Goal: Task Accomplishment & Management: Manage account settings

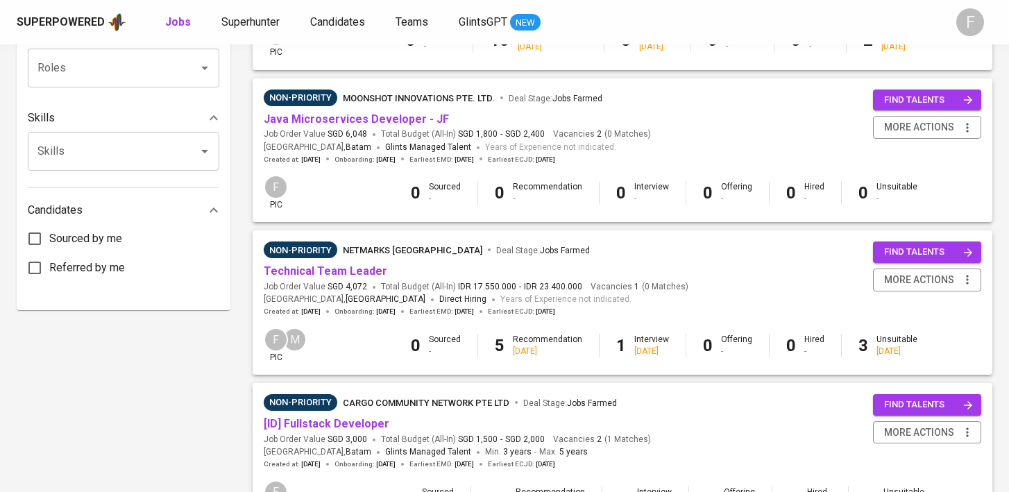
scroll to position [481, 0]
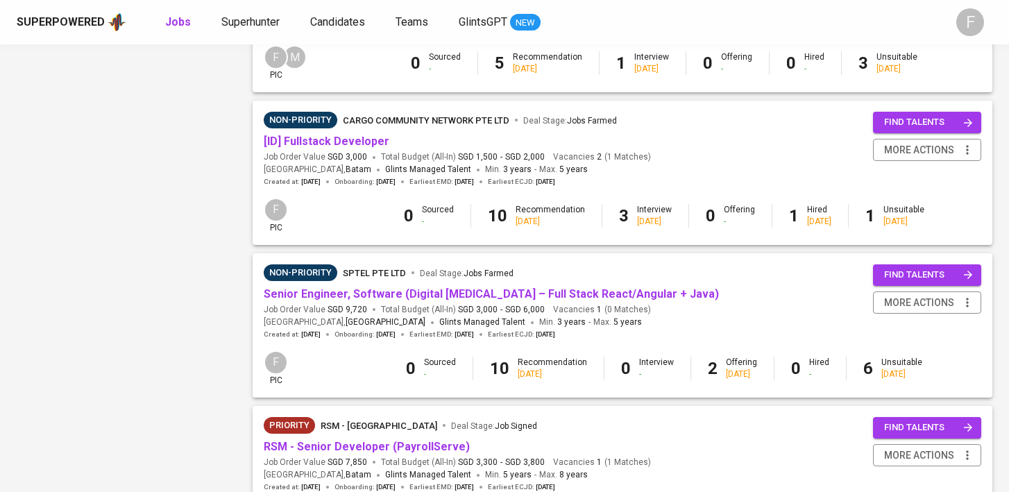
scroll to position [862, 0]
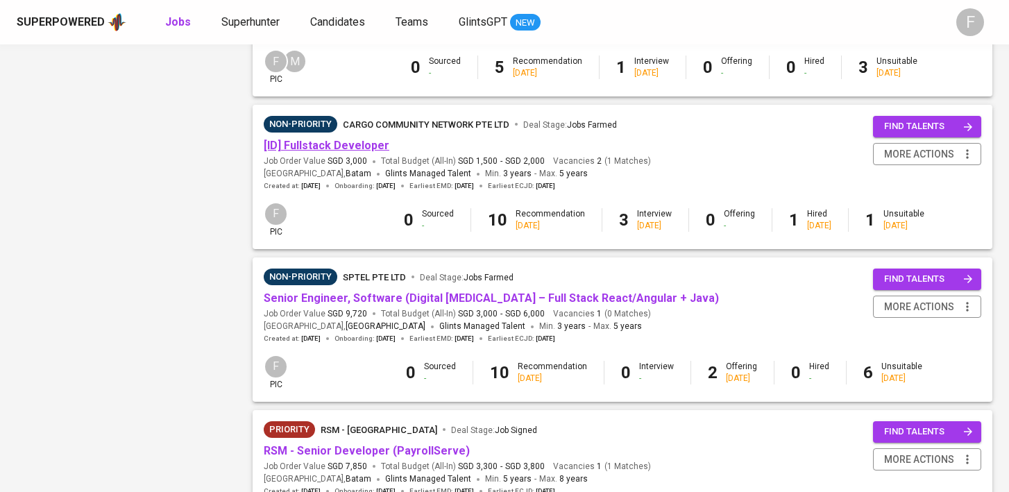
click at [356, 152] on link "[ID] Fullstack Developer" at bounding box center [327, 145] width 126 height 13
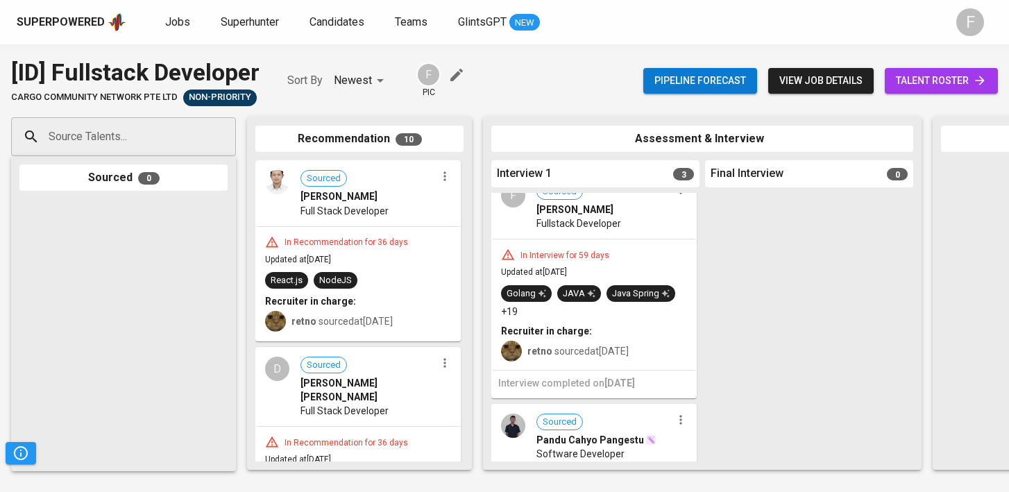
scroll to position [123, 0]
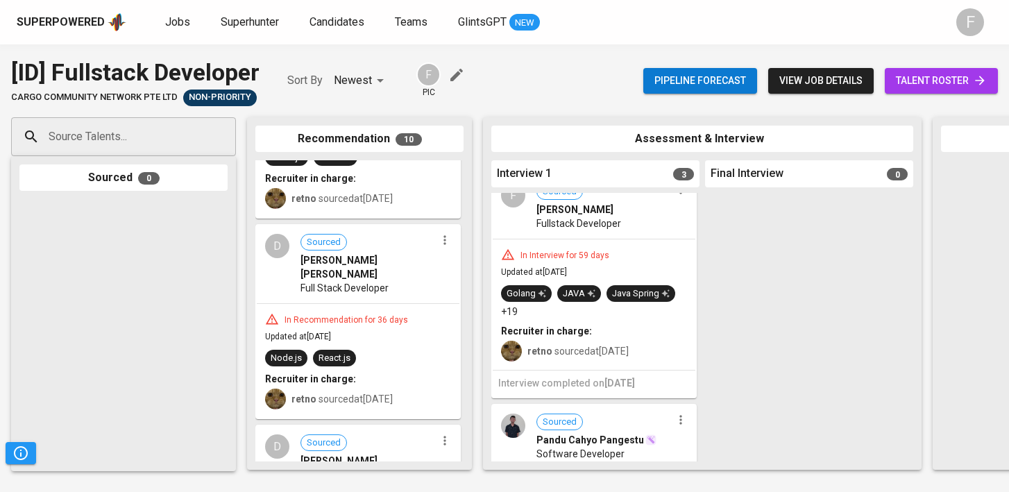
drag, startPoint x: 359, startPoint y: 314, endPoint x: 558, endPoint y: 291, distance: 199.6
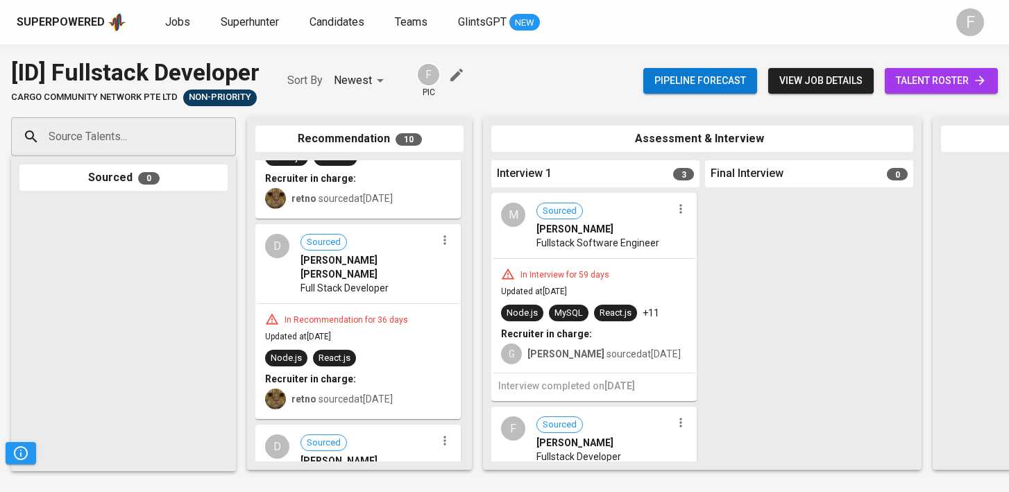
click at [679, 206] on icon "button" at bounding box center [680, 209] width 2 height 9
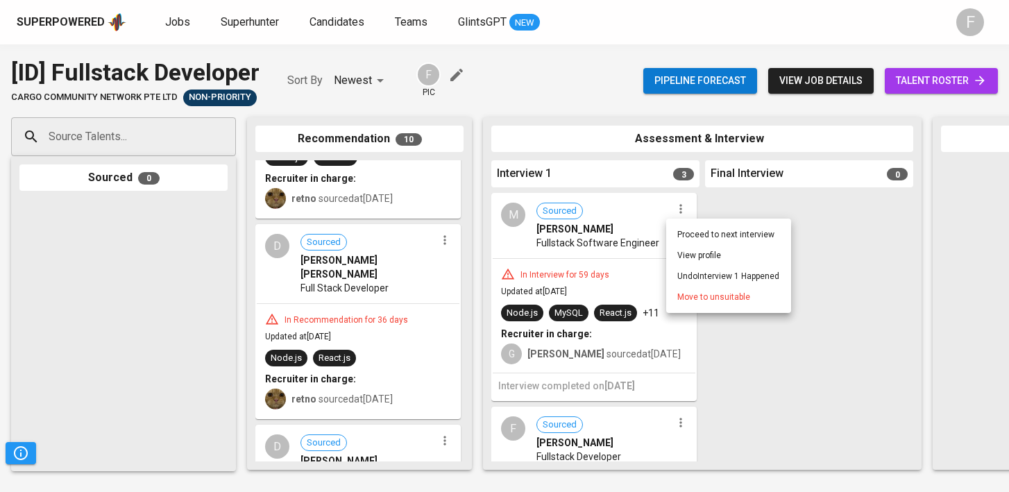
click at [683, 298] on span "Move to unsuitable" at bounding box center [713, 297] width 73 height 12
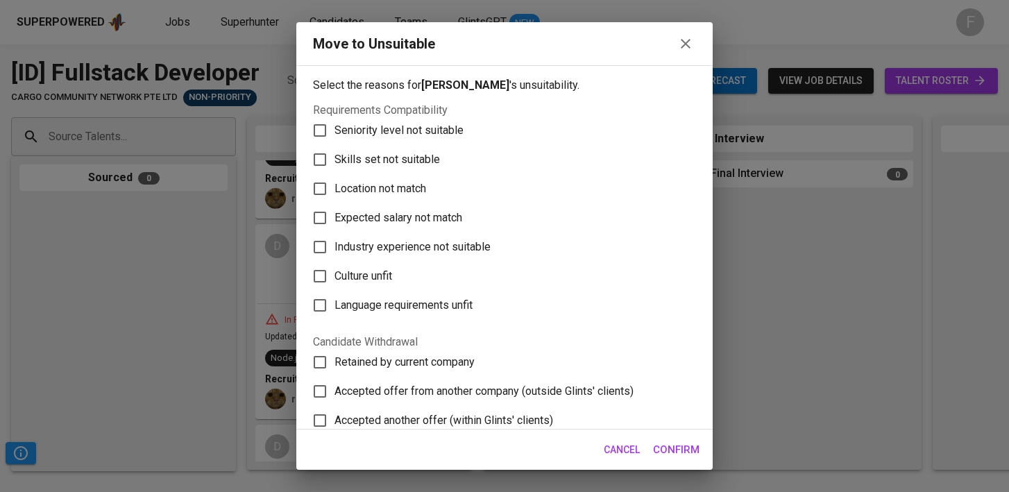
click at [412, 166] on span "Skills set not suitable" at bounding box center [386, 159] width 105 height 17
click at [334, 166] on input "Skills set not suitable" at bounding box center [319, 159] width 29 height 29
checkbox input "true"
click at [664, 447] on span "Confirm" at bounding box center [676, 449] width 46 height 18
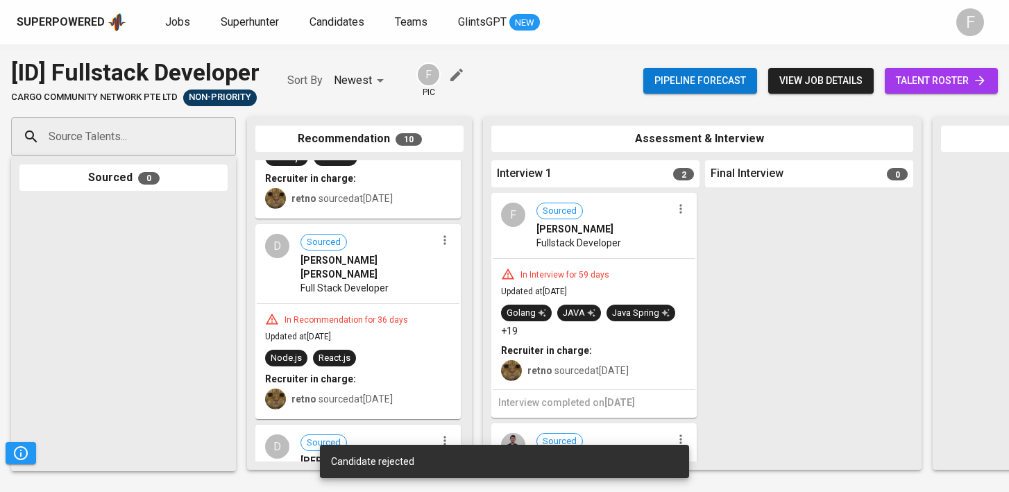
click at [676, 208] on icon "button" at bounding box center [681, 209] width 14 height 14
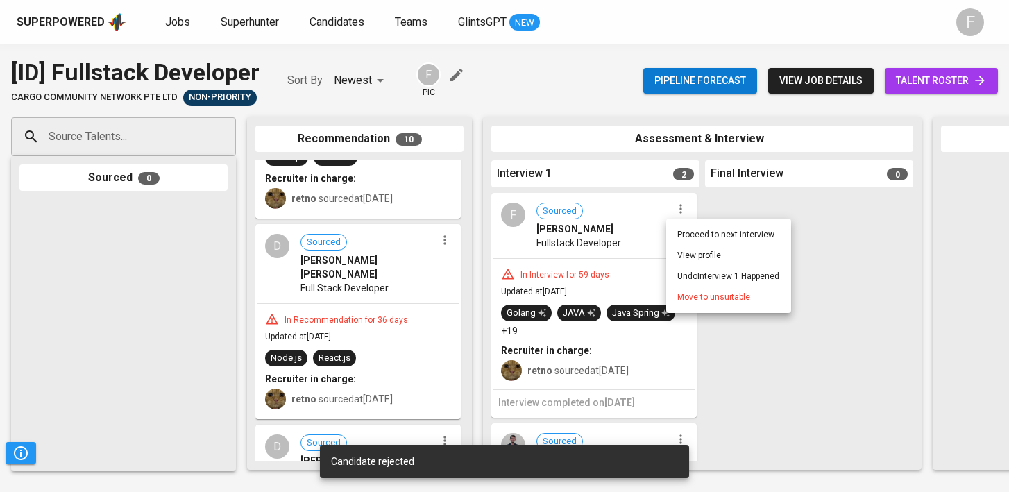
click at [687, 295] on span "Move to unsuitable" at bounding box center [713, 297] width 73 height 12
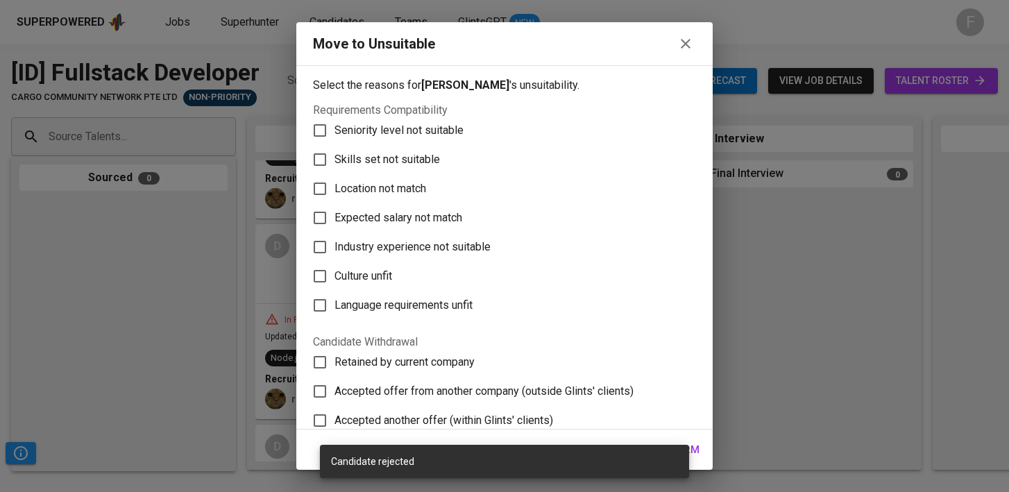
click at [420, 155] on span "Skills set not suitable" at bounding box center [386, 159] width 105 height 17
click at [334, 155] on input "Skills set not suitable" at bounding box center [319, 159] width 29 height 29
checkbox input "true"
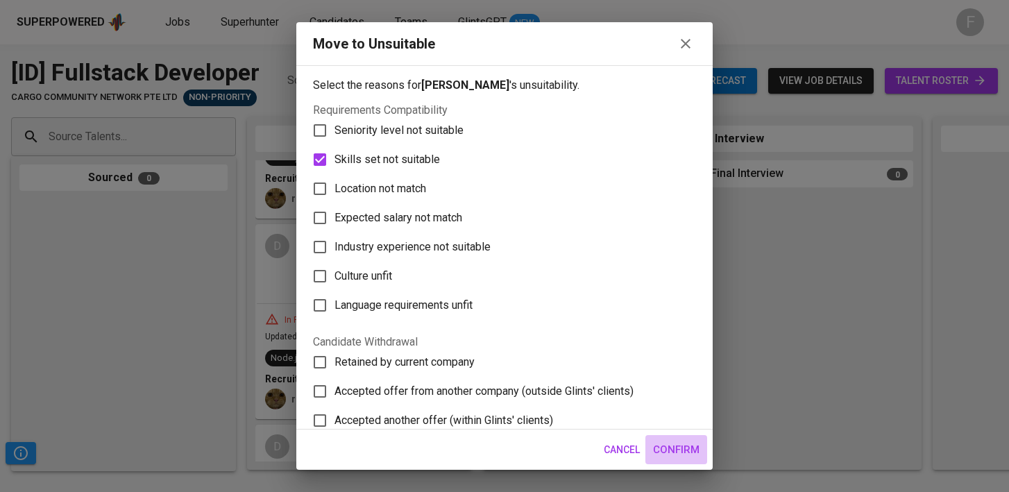
click at [689, 445] on span "Confirm" at bounding box center [676, 449] width 46 height 18
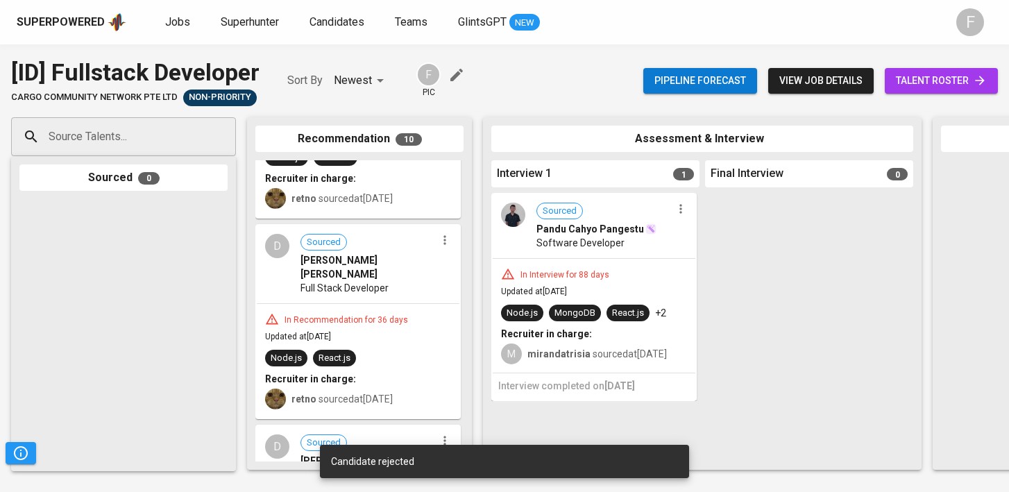
click at [672, 212] on button "button" at bounding box center [680, 209] width 18 height 18
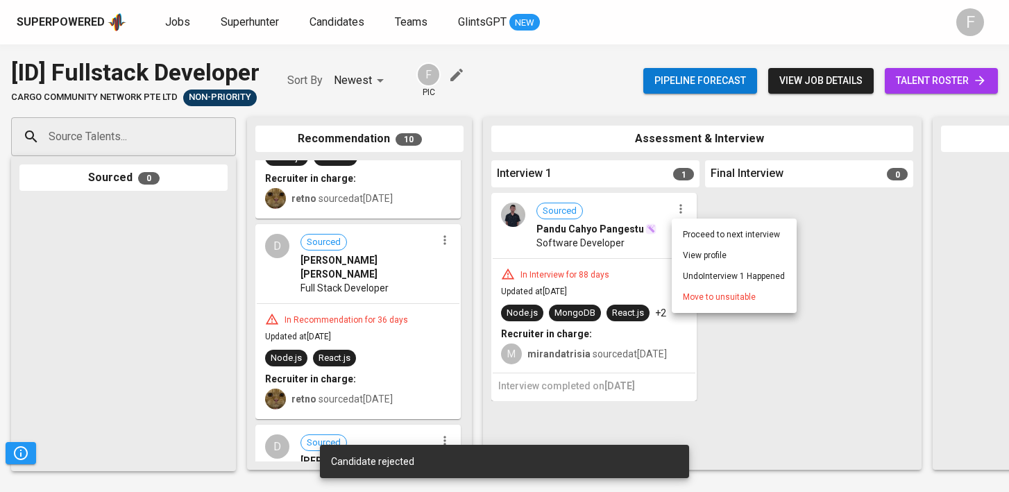
click at [692, 292] on span "Move to unsuitable" at bounding box center [719, 297] width 73 height 12
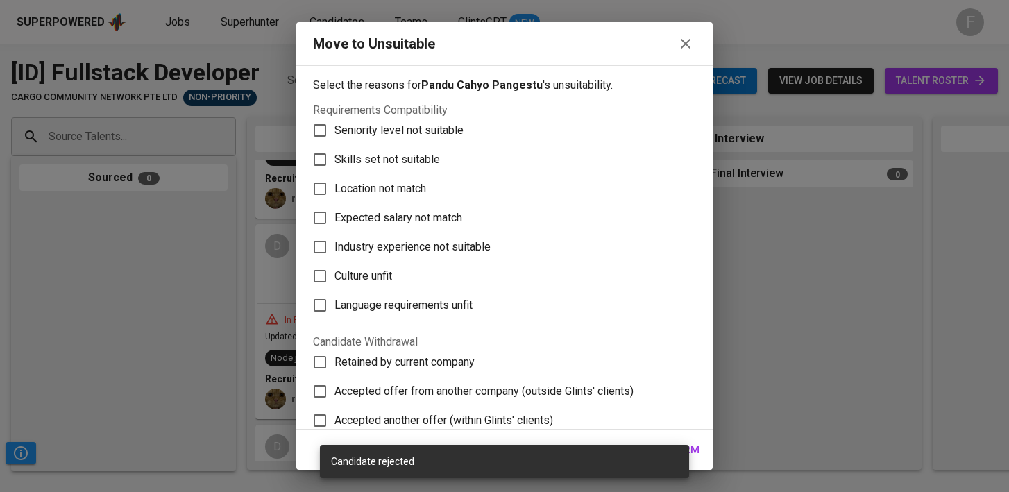
click at [391, 158] on span "Skills set not suitable" at bounding box center [386, 159] width 105 height 17
click at [334, 158] on input "Skills set not suitable" at bounding box center [319, 159] width 29 height 29
checkbox input "true"
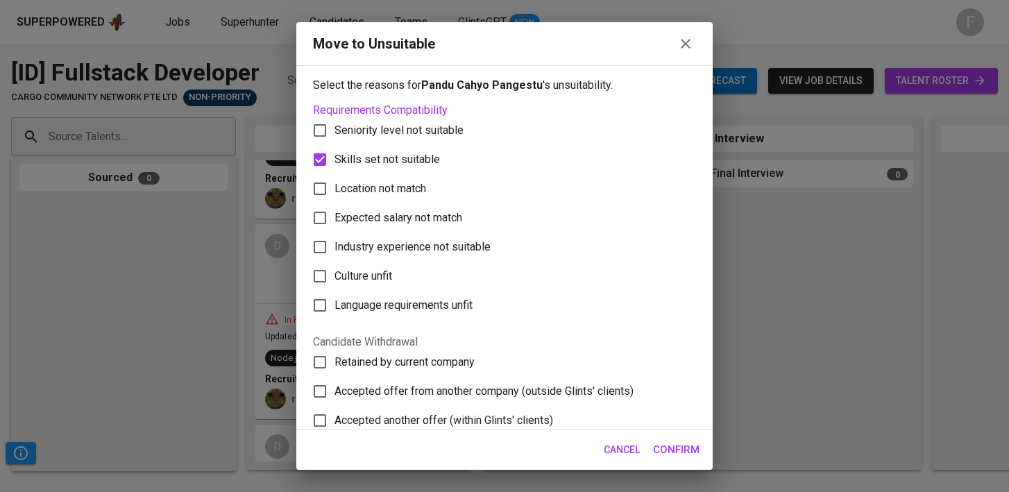
click at [654, 448] on span "Confirm" at bounding box center [676, 449] width 46 height 18
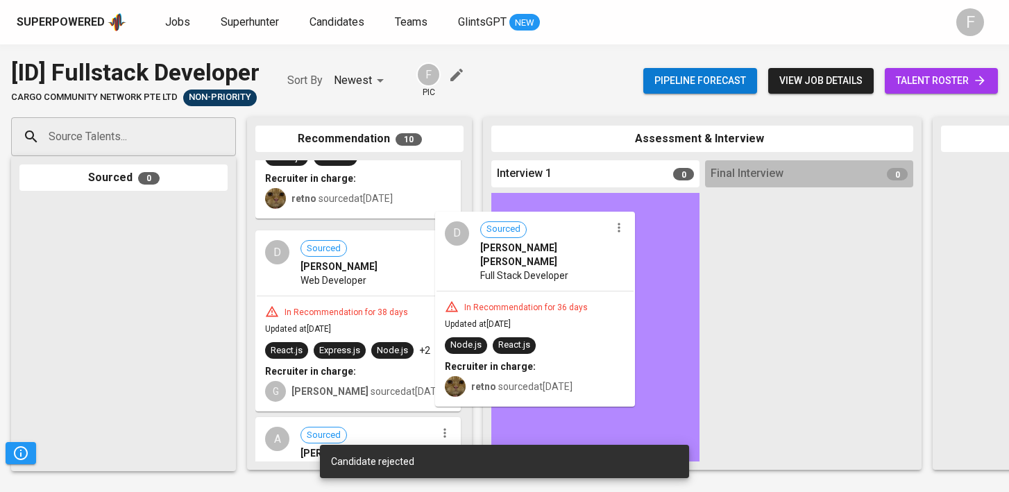
drag, startPoint x: 355, startPoint y: 280, endPoint x: 542, endPoint y: 268, distance: 187.0
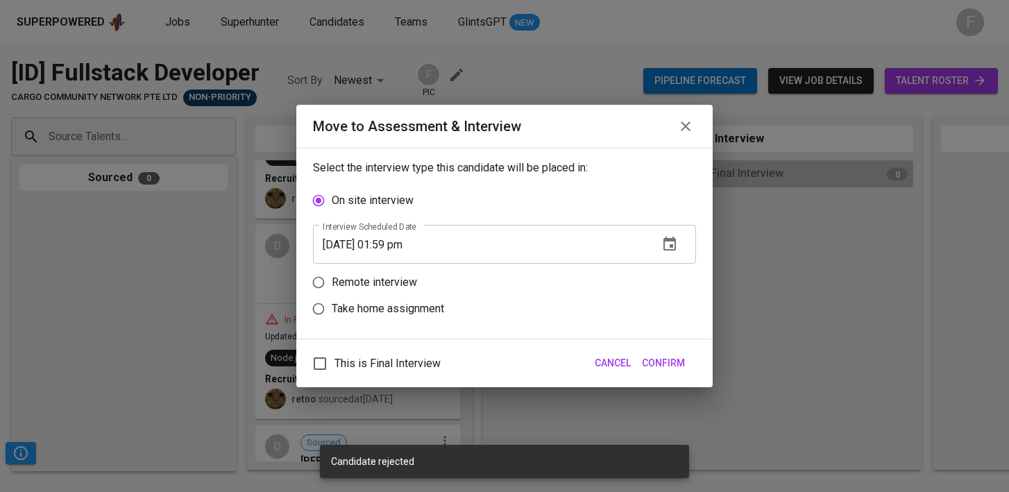
click at [347, 282] on p "Remote interview" at bounding box center [374, 282] width 85 height 17
click at [332, 282] on input "Remote interview" at bounding box center [318, 282] width 26 height 26
radio input "true"
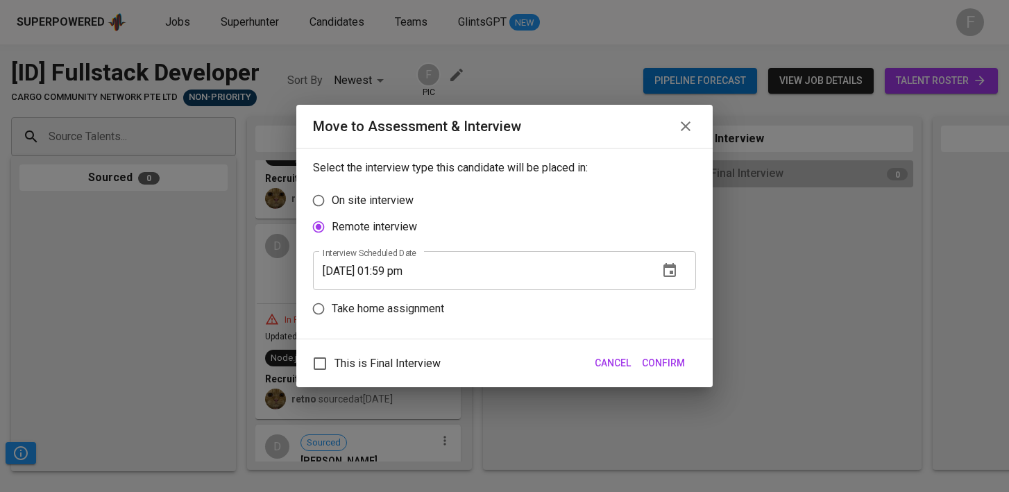
click at [396, 275] on input "[DATE] 01:59 pm" at bounding box center [480, 270] width 334 height 39
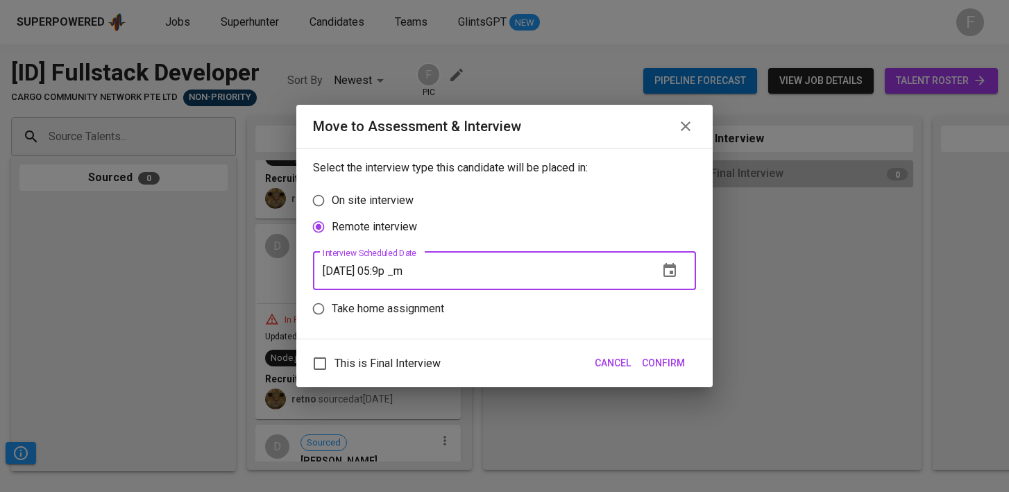
type input "[DATE] 05:9p _m"
click at [600, 355] on span "Cancel" at bounding box center [612, 362] width 36 height 17
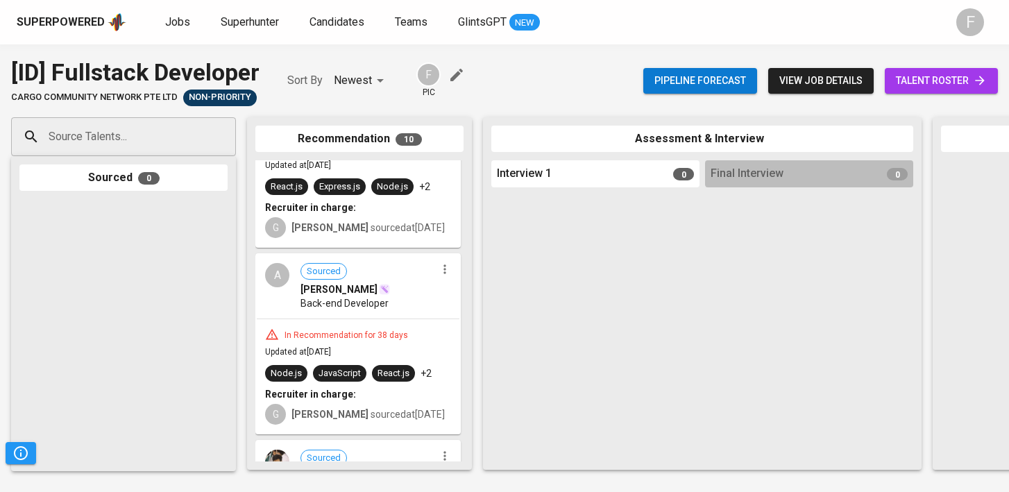
scroll to position [500, 0]
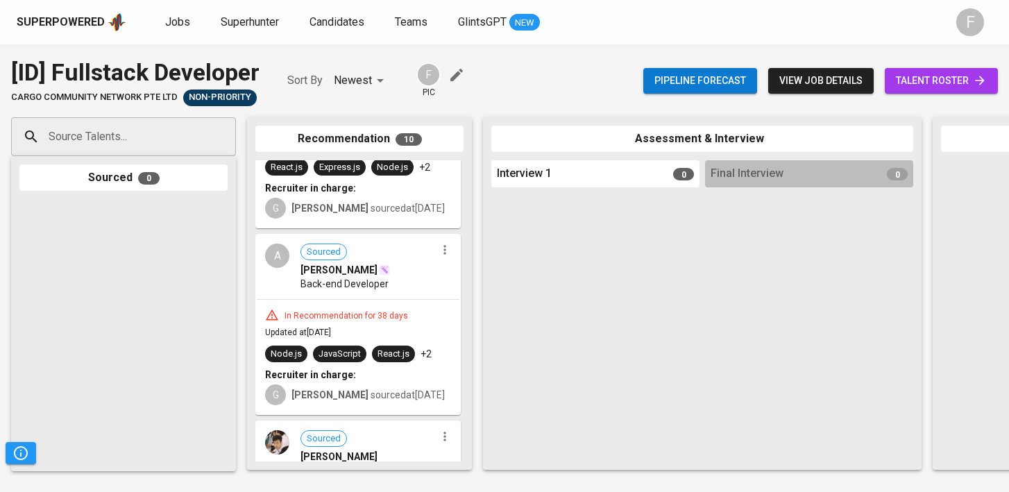
click at [409, 308] on div "In Recommendation for 38 days" at bounding box center [358, 315] width 186 height 14
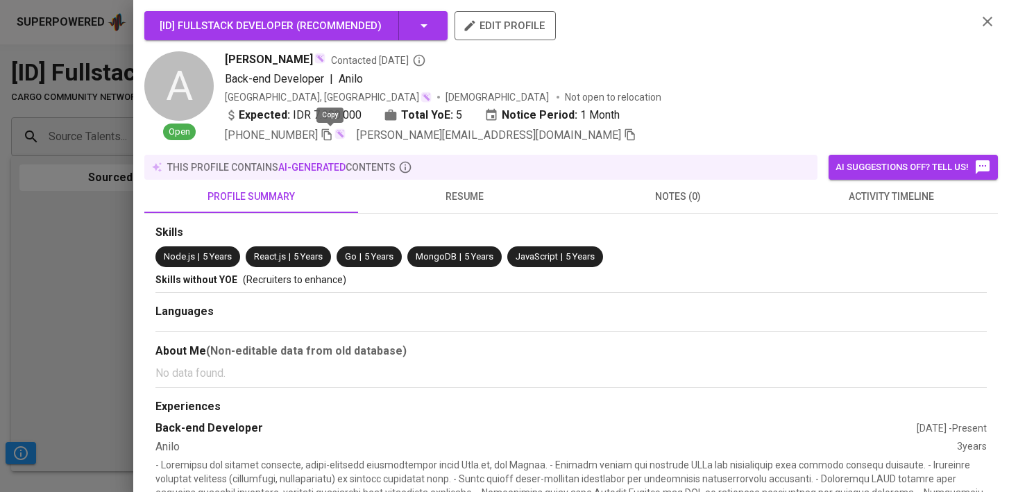
click at [327, 134] on icon "button" at bounding box center [327, 135] width 10 height 12
click at [50, 303] on div at bounding box center [504, 246] width 1009 height 492
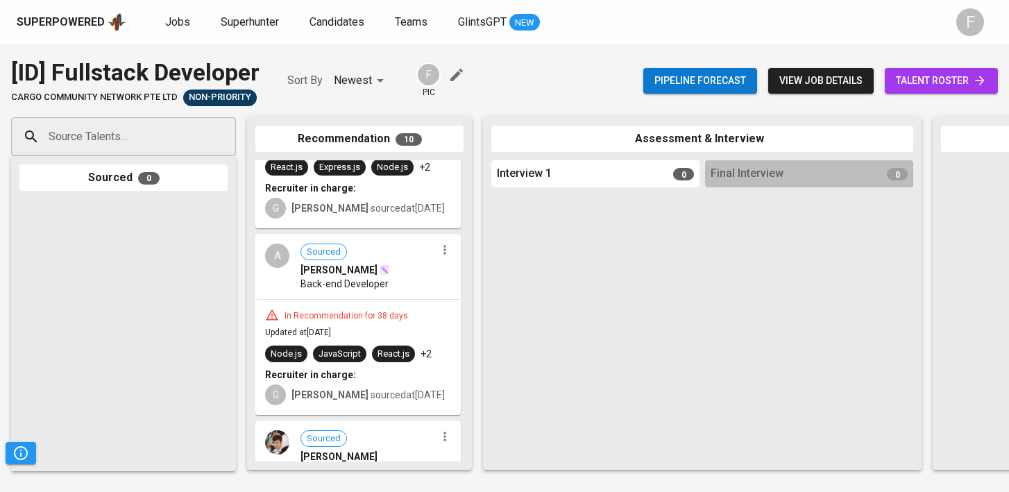
click at [917, 90] on link "talent roster" at bounding box center [940, 81] width 113 height 26
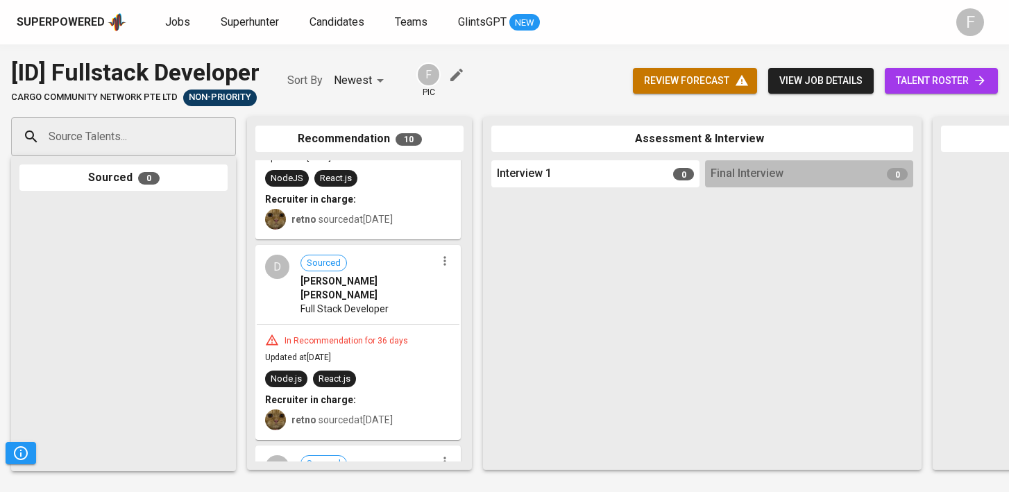
scroll to position [108, 0]
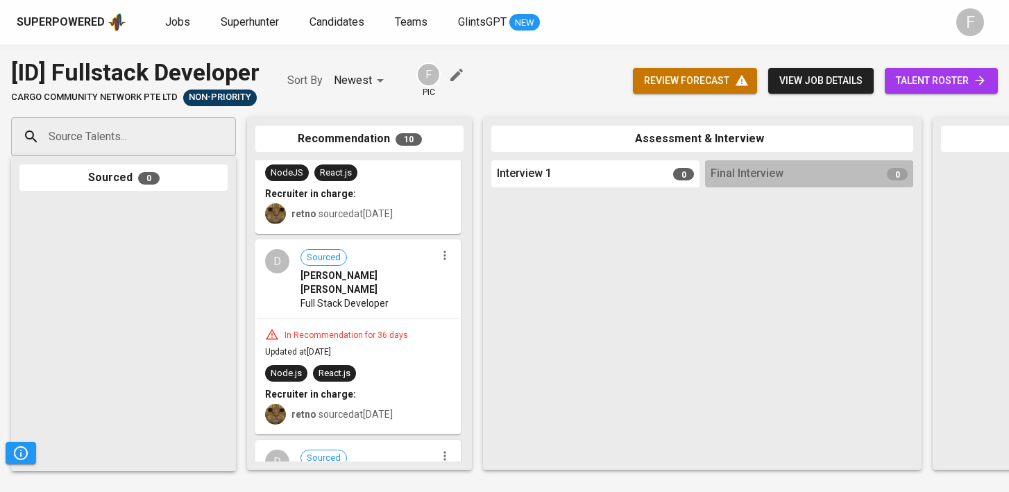
drag, startPoint x: 373, startPoint y: 312, endPoint x: 587, endPoint y: 298, distance: 214.1
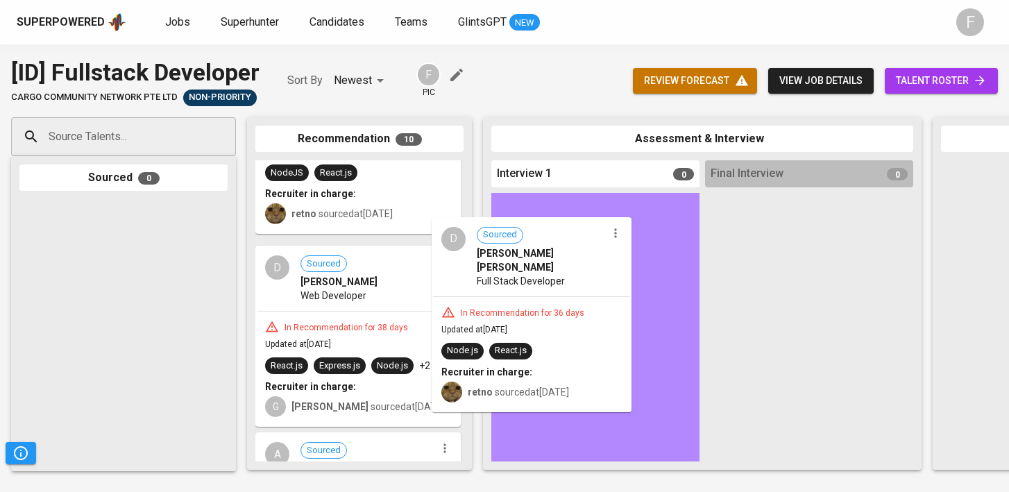
drag, startPoint x: 419, startPoint y: 298, endPoint x: 611, endPoint y: 275, distance: 193.5
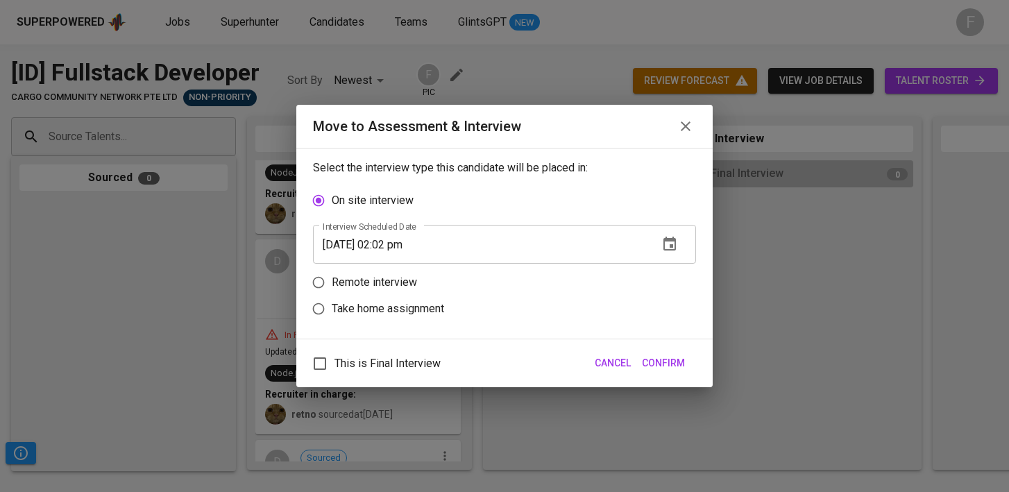
click at [384, 284] on p "Remote interview" at bounding box center [374, 282] width 85 height 17
click at [332, 284] on input "Remote interview" at bounding box center [318, 282] width 26 height 26
radio input "true"
click at [396, 272] on input "[DATE] 02:02 pm" at bounding box center [480, 270] width 334 height 39
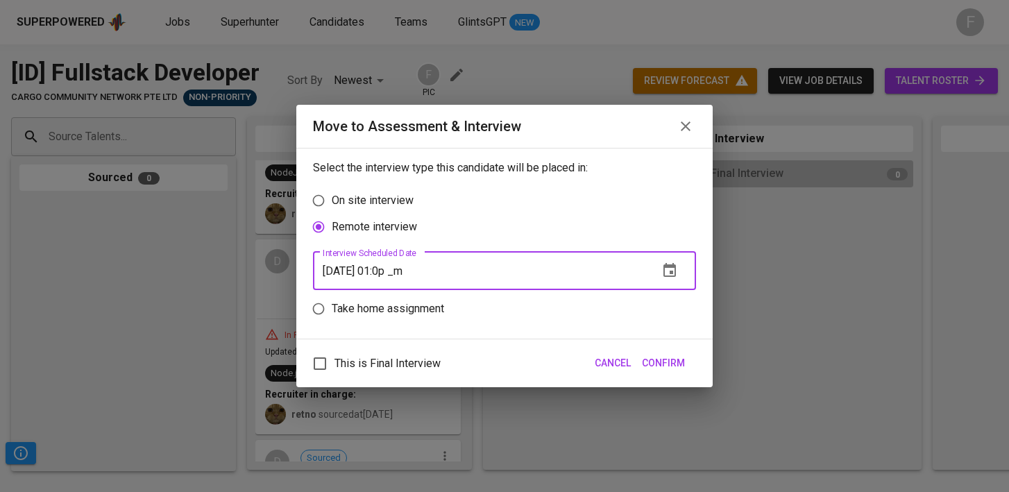
type input "[DATE] 01:04 pm"
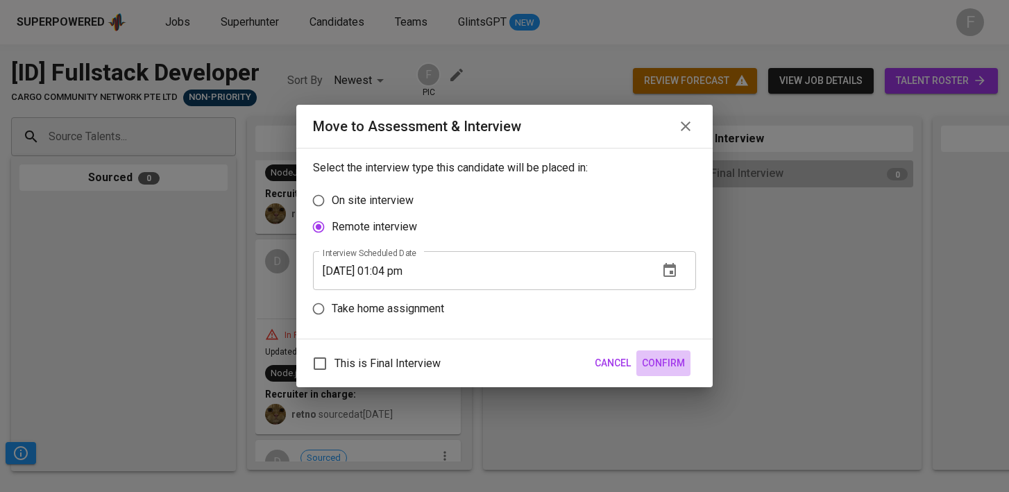
click at [668, 361] on span "Confirm" at bounding box center [663, 362] width 43 height 17
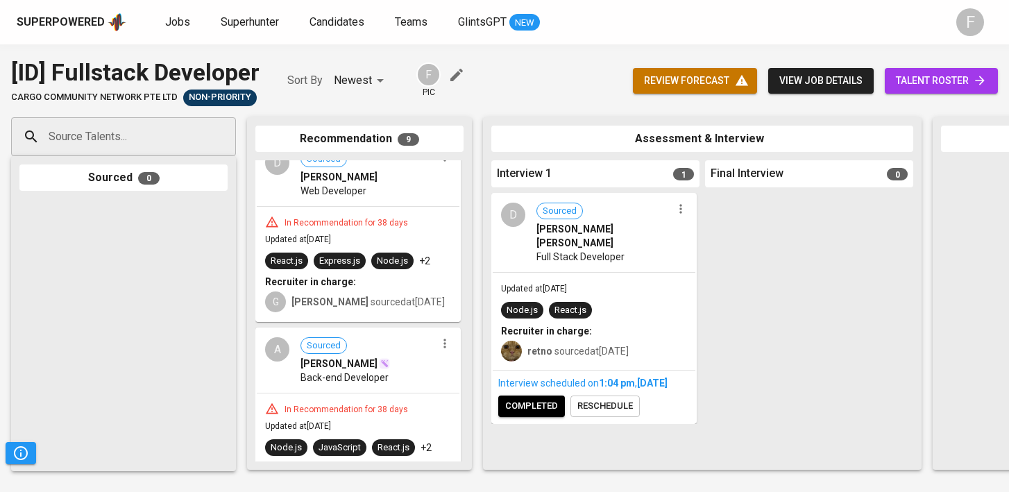
scroll to position [214, 0]
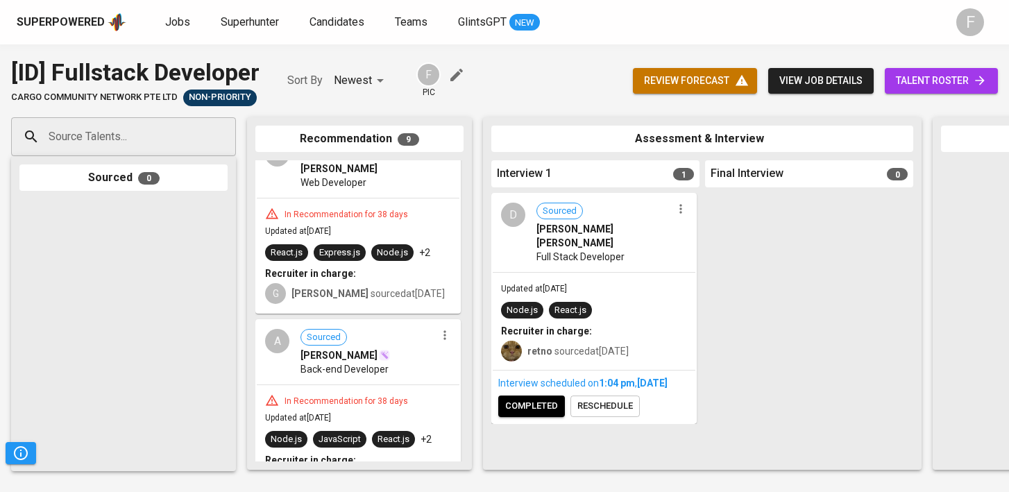
drag, startPoint x: 365, startPoint y: 359, endPoint x: 572, endPoint y: 343, distance: 207.3
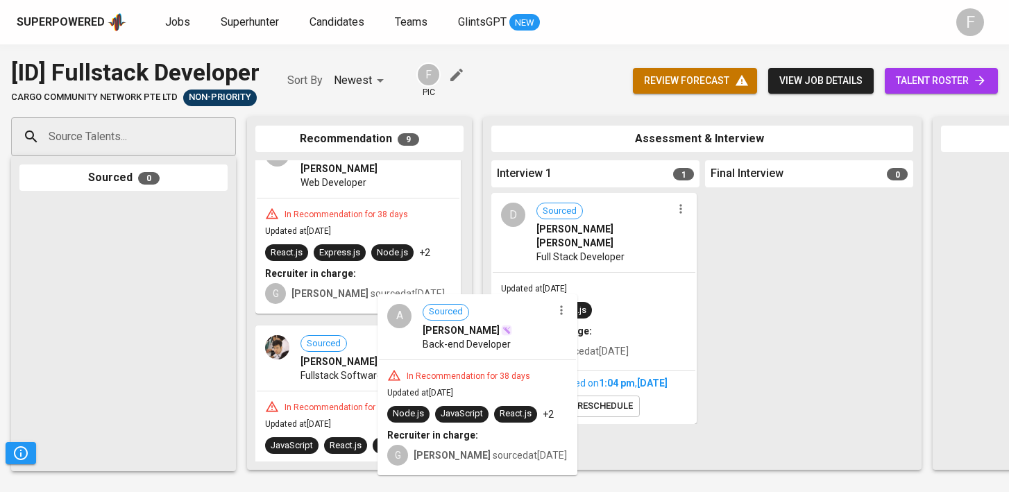
scroll to position [216, 0]
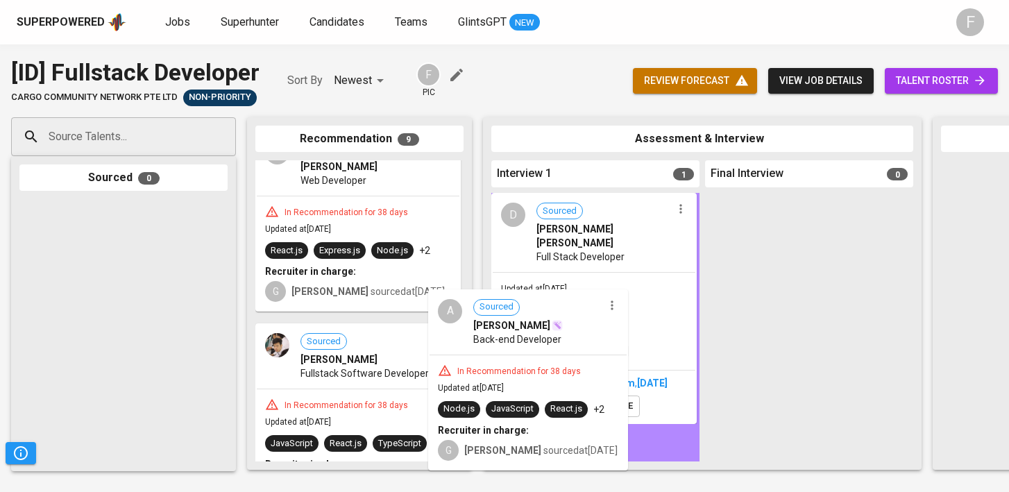
drag, startPoint x: 385, startPoint y: 369, endPoint x: 573, endPoint y: 336, distance: 190.9
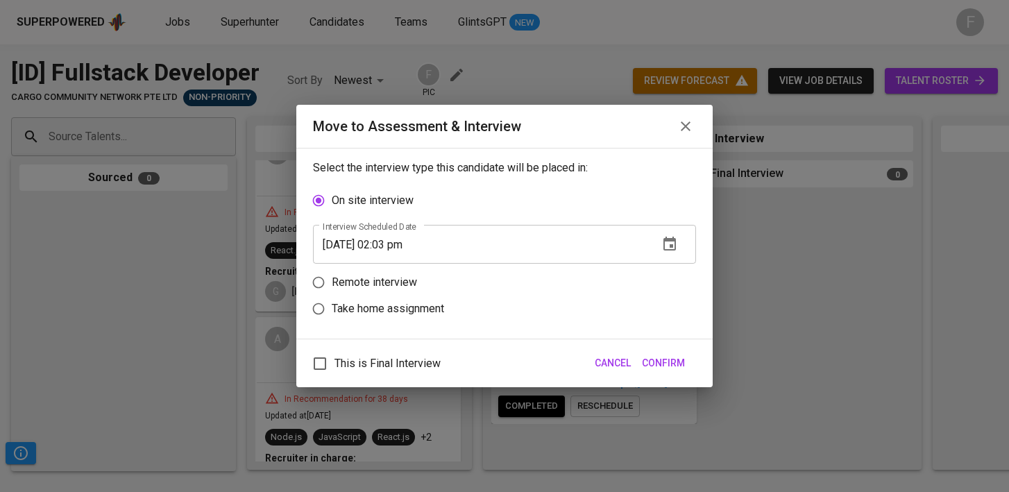
click at [376, 282] on p "Remote interview" at bounding box center [374, 282] width 85 height 17
click at [332, 282] on input "Remote interview" at bounding box center [318, 282] width 26 height 26
radio input "true"
click at [395, 271] on input "[DATE] 02:03 pm" at bounding box center [480, 270] width 334 height 39
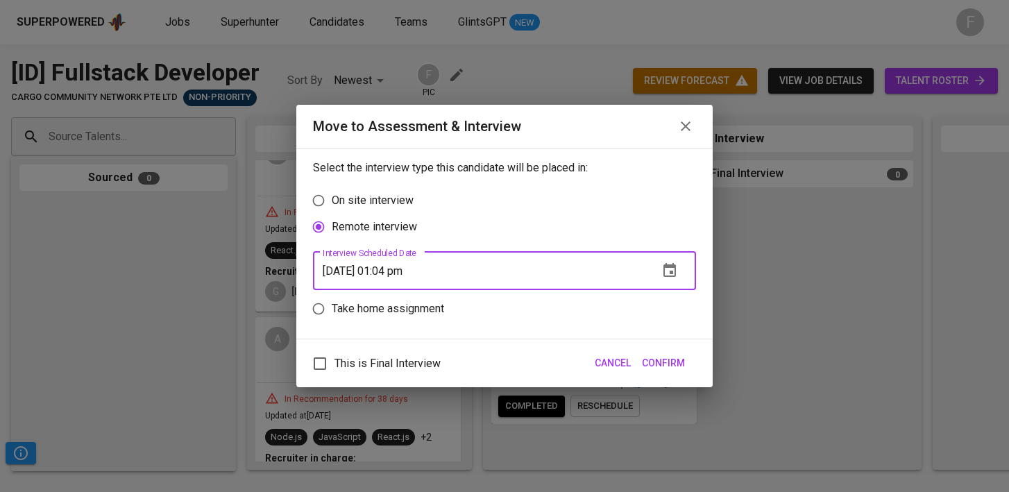
type input "[DATE] 01:04 pm"
click at [660, 363] on span "Confirm" at bounding box center [663, 362] width 43 height 17
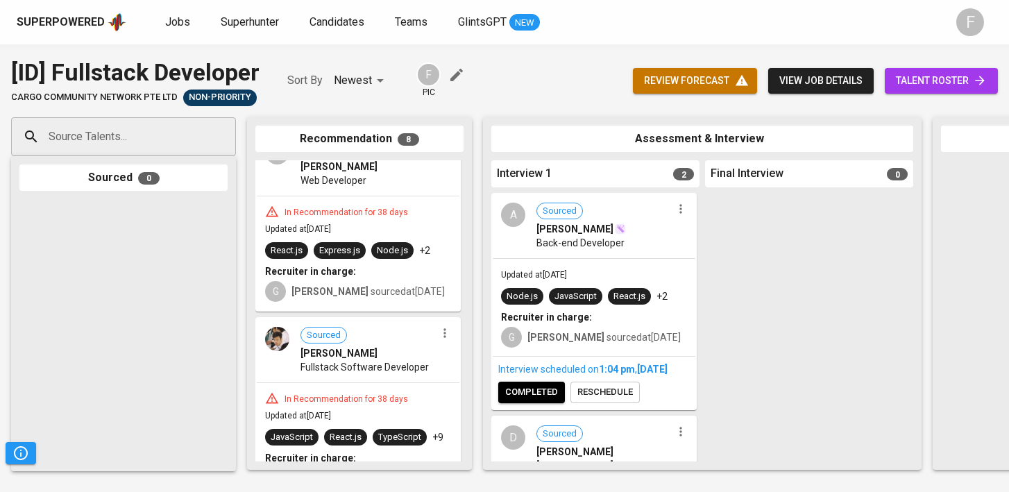
click at [537, 400] on span "completed" at bounding box center [531, 392] width 53 height 16
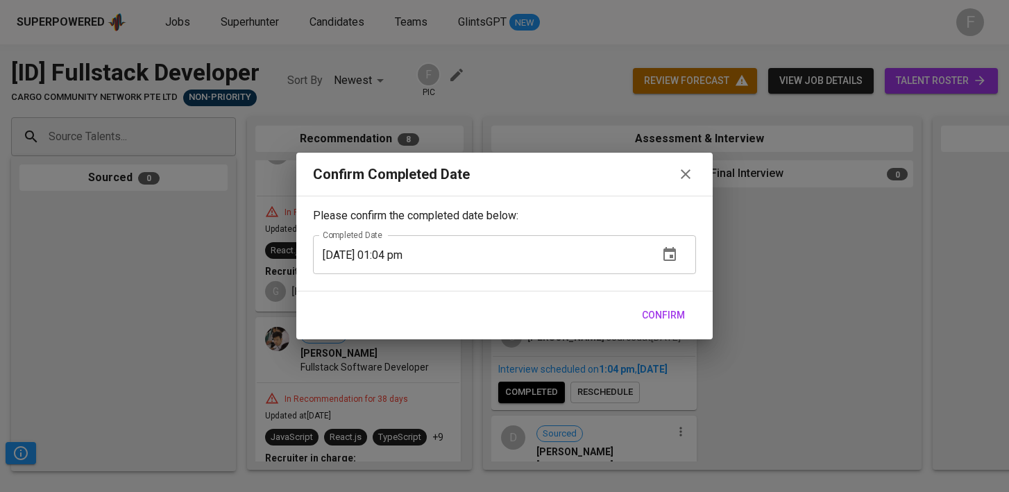
click at [680, 312] on span "Confirm" at bounding box center [663, 315] width 43 height 17
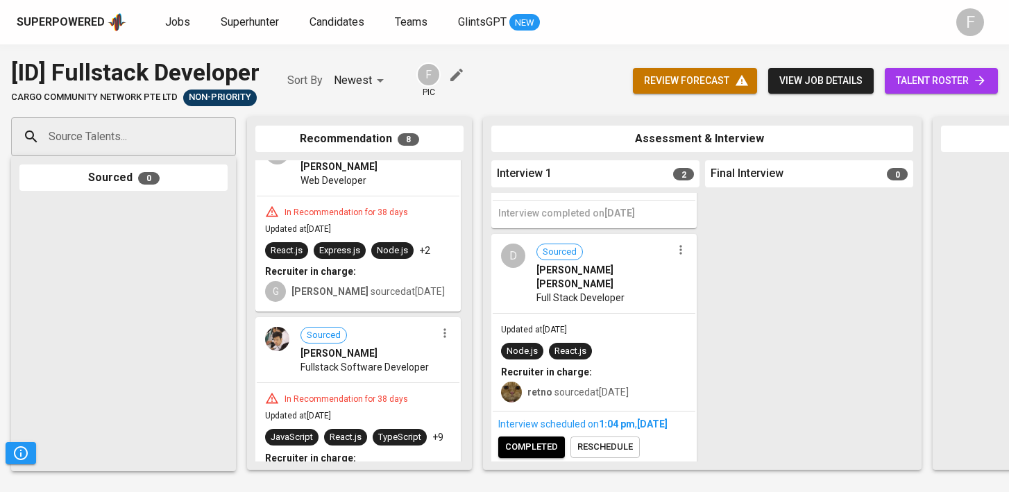
scroll to position [158, 0]
click at [539, 437] on span "completed" at bounding box center [531, 445] width 53 height 16
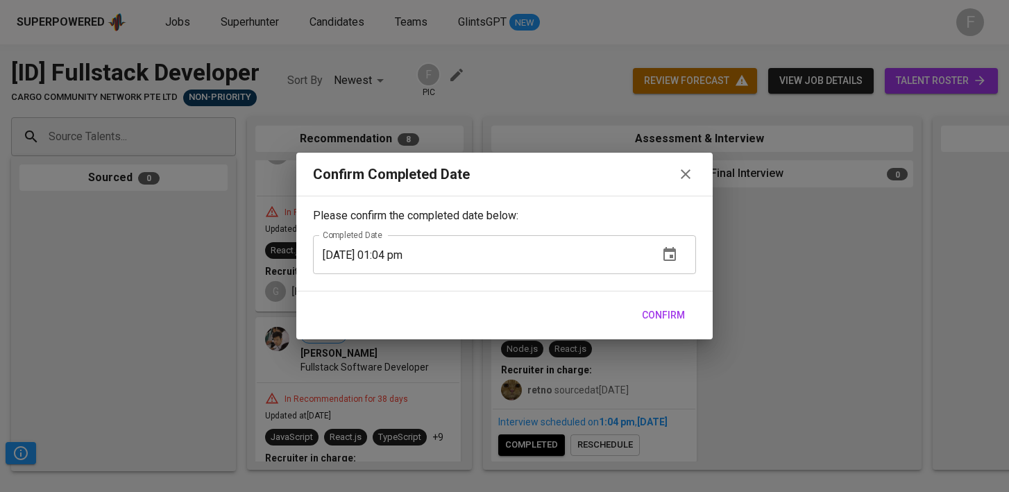
click at [671, 307] on span "Confirm" at bounding box center [663, 315] width 43 height 17
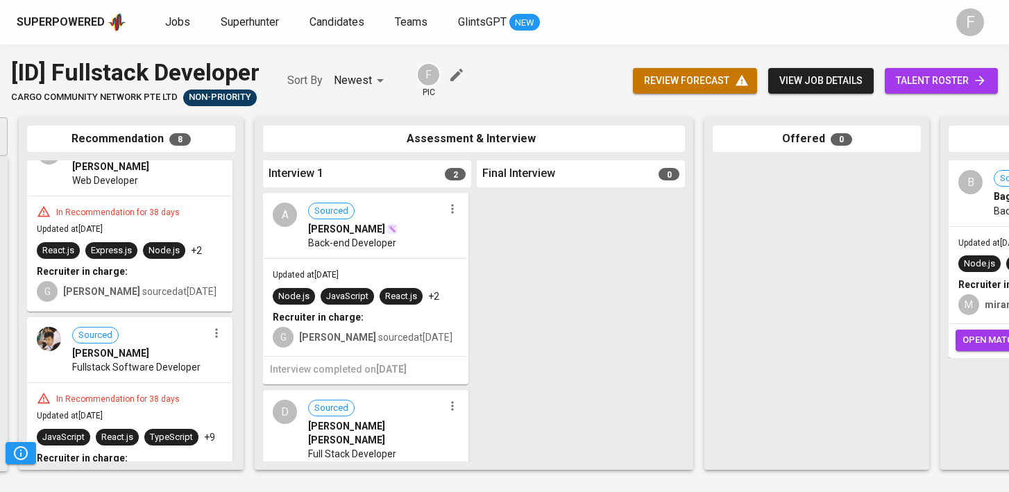
scroll to position [0, 259]
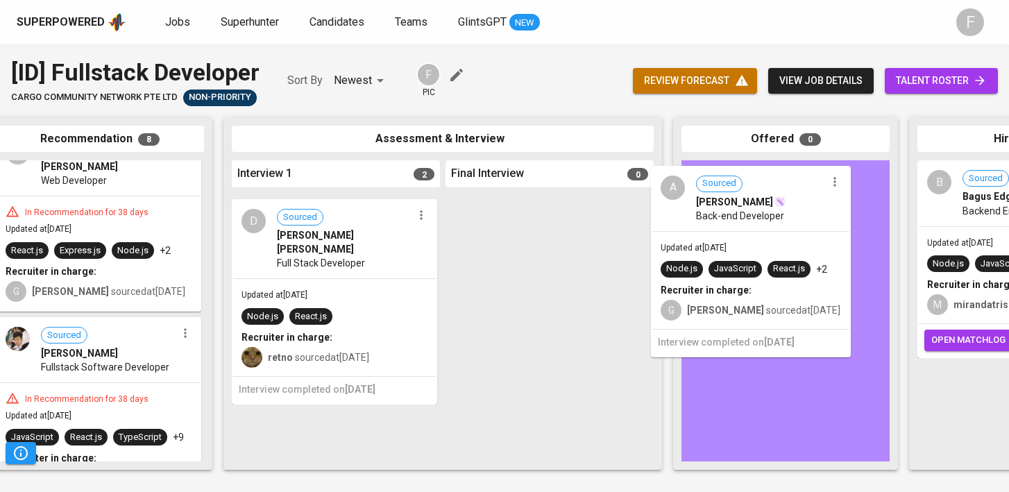
drag, startPoint x: 342, startPoint y: 248, endPoint x: 785, endPoint y: 216, distance: 443.7
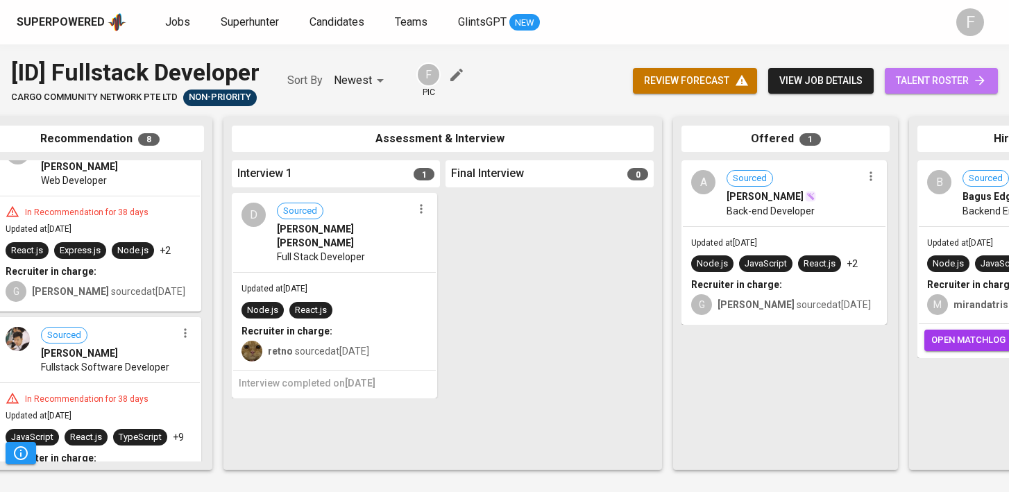
click at [957, 69] on link "talent roster" at bounding box center [940, 81] width 113 height 26
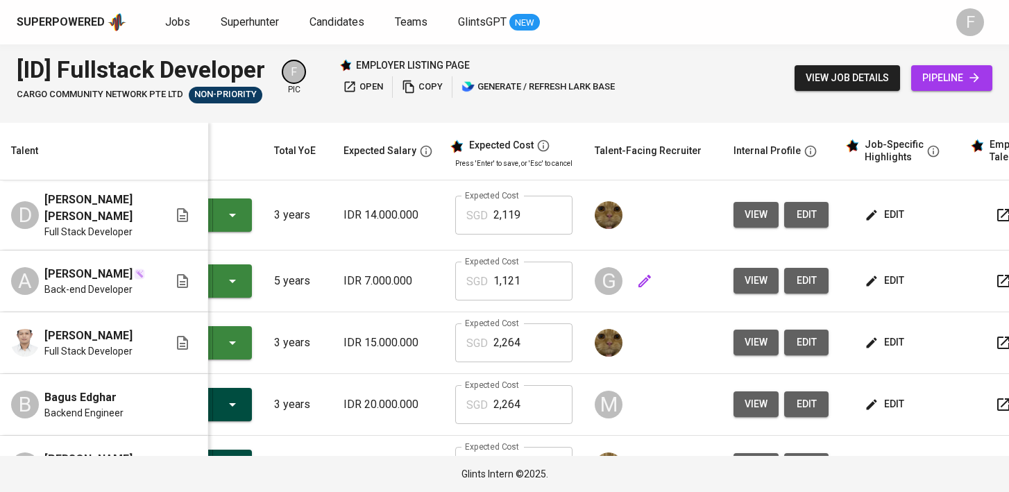
scroll to position [0, 179]
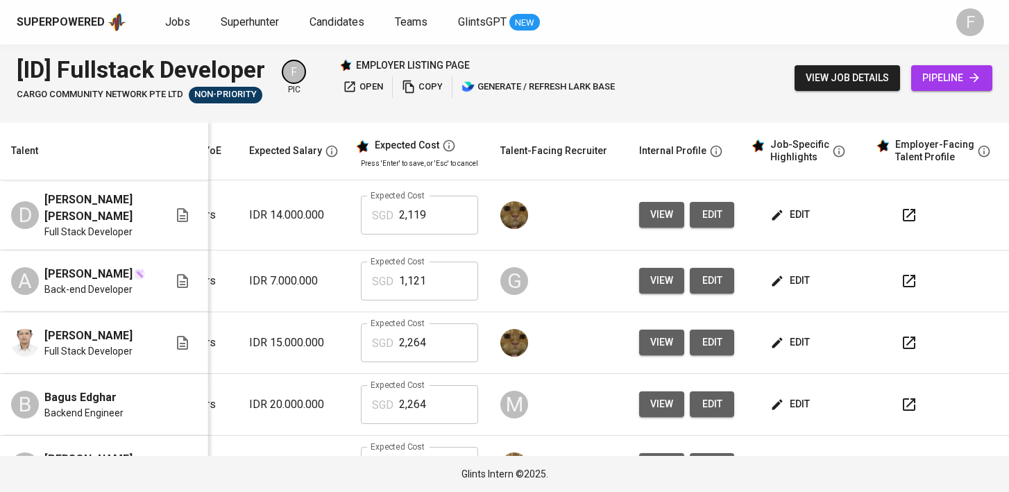
click at [900, 274] on icon "button" at bounding box center [908, 281] width 17 height 17
